Goal: Check status

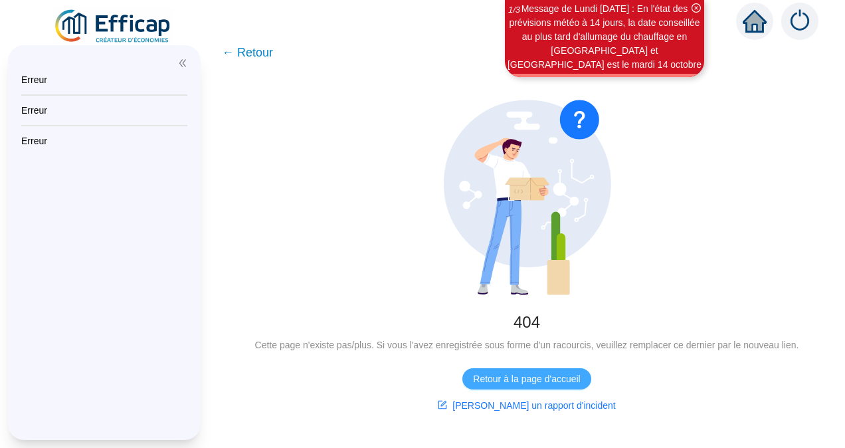
click at [554, 379] on span "Retour à la page d'accueil" at bounding box center [526, 379] width 107 height 14
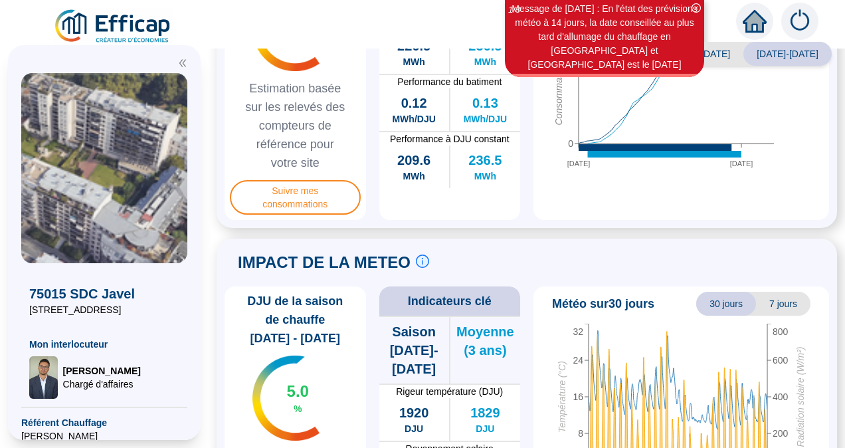
scroll to position [492, 0]
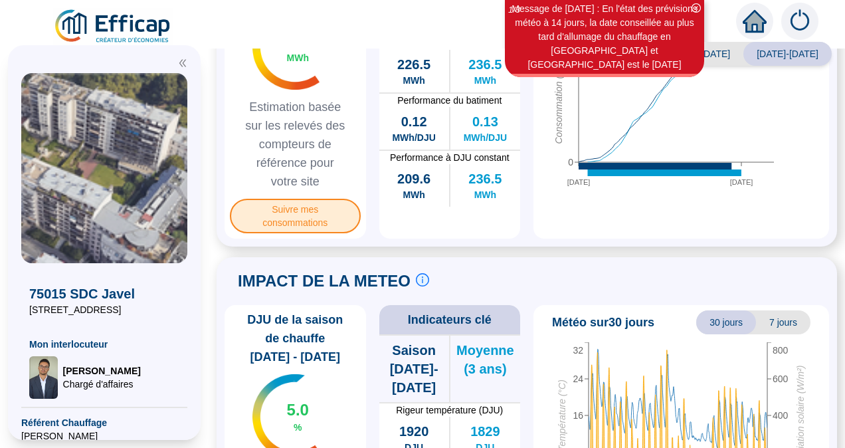
click at [319, 233] on span "Suivre mes consommations" at bounding box center [295, 216] width 131 height 35
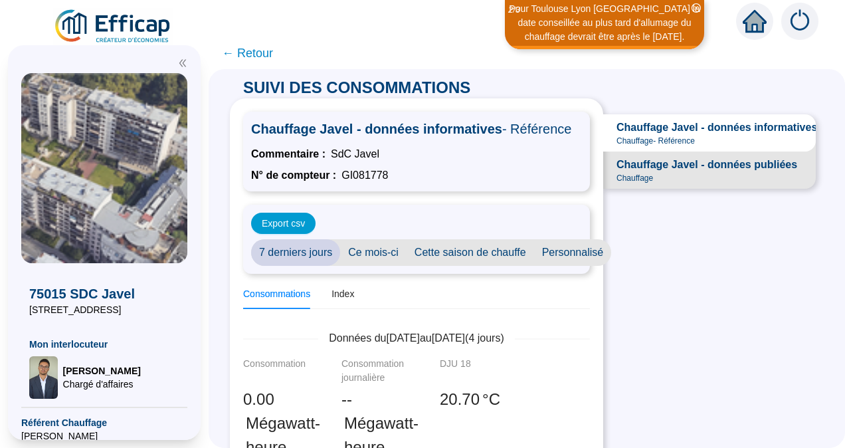
click at [492, 266] on span "Cette saison de chauffe" at bounding box center [471, 252] width 128 height 27
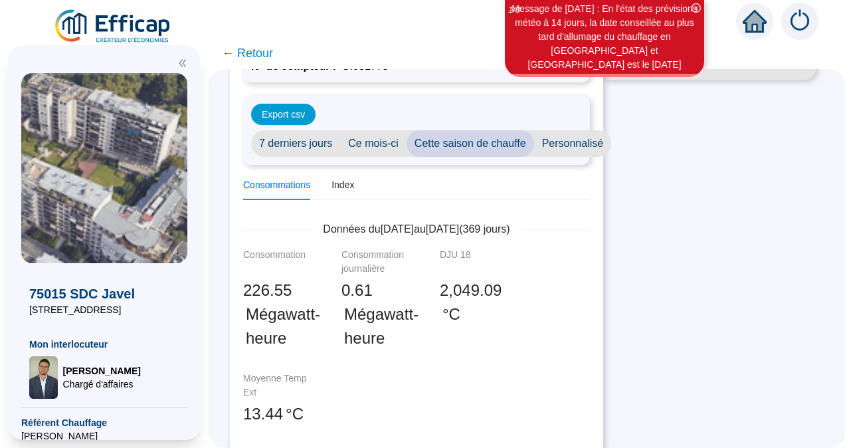
scroll to position [70, 0]
